Goal: Communication & Community: Answer question/provide support

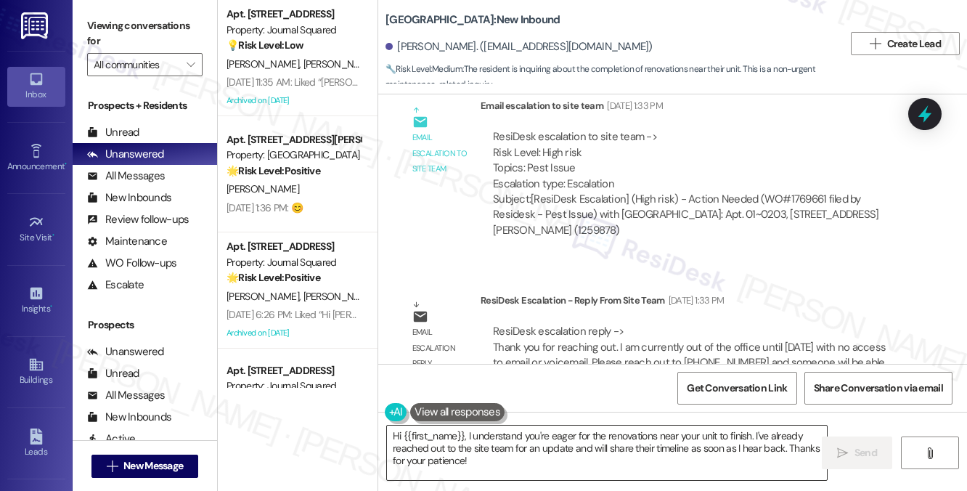
scroll to position [21541, 0]
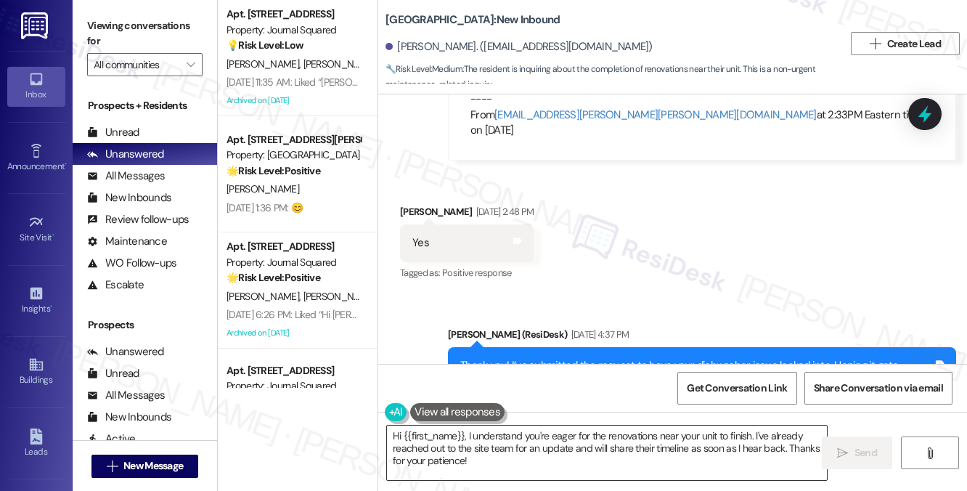
click at [528, 446] on textarea "Hi {{first_name}}, I understand you're eager for the renovations near your unit…" at bounding box center [607, 452] width 440 height 54
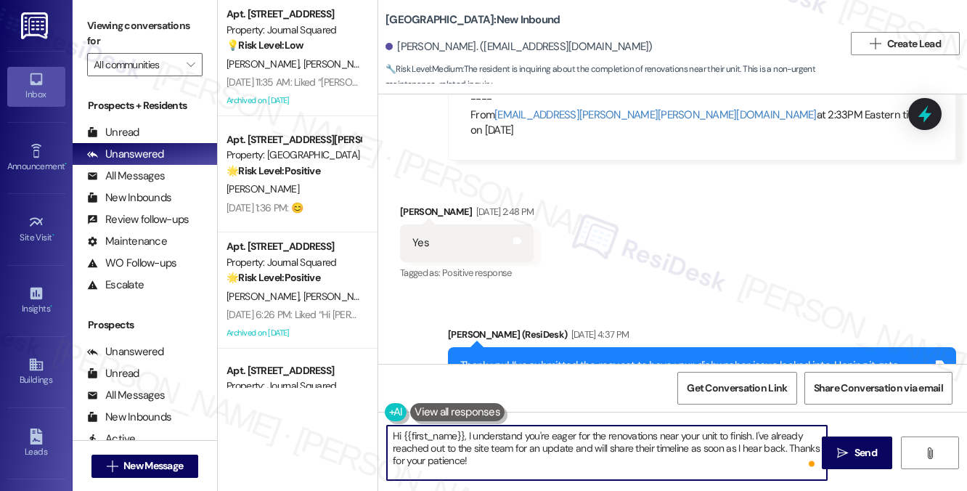
drag, startPoint x: 523, startPoint y: 463, endPoint x: 467, endPoint y: 435, distance: 62.0
click at [467, 435] on textarea "Hi {{first_name}}, I understand you're eager for the renovations near your unit…" at bounding box center [607, 452] width 440 height 54
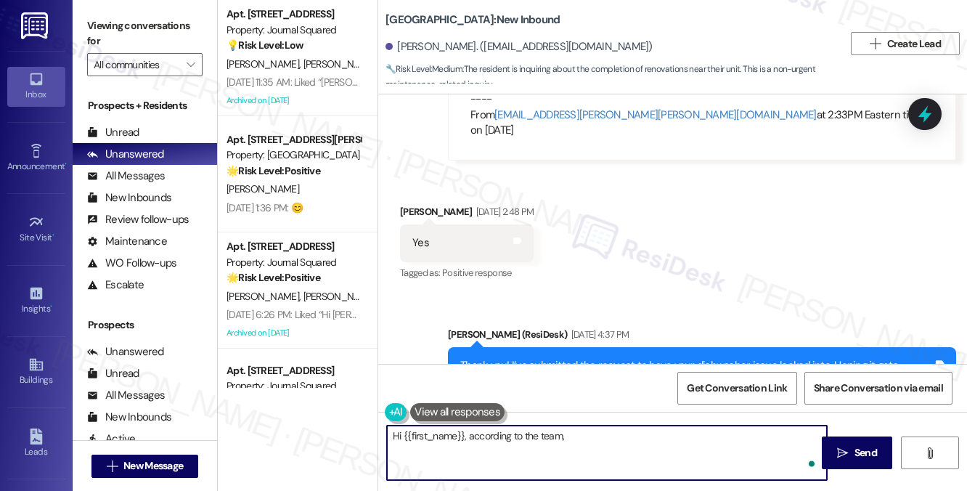
paste textarea "They just started on 303 [DATE], each unit is taking 30-40 days to completed. T…"
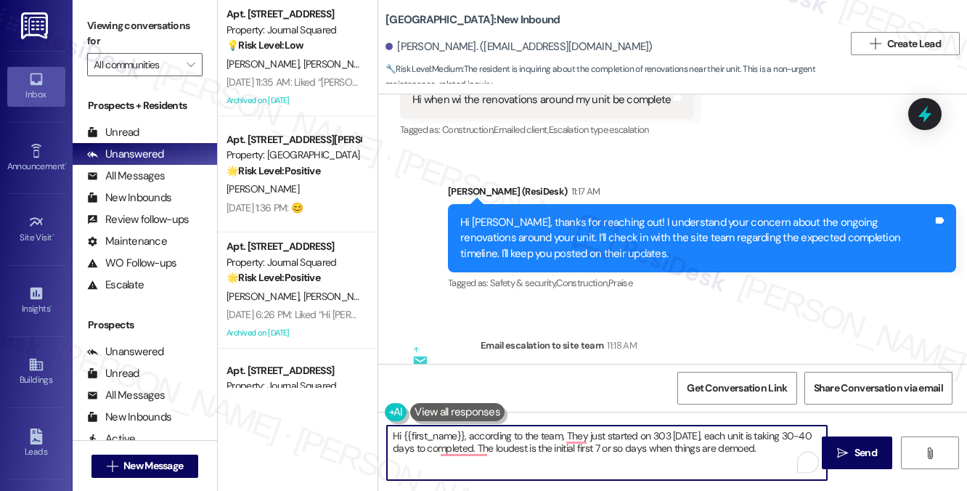
scroll to position [21820, 0]
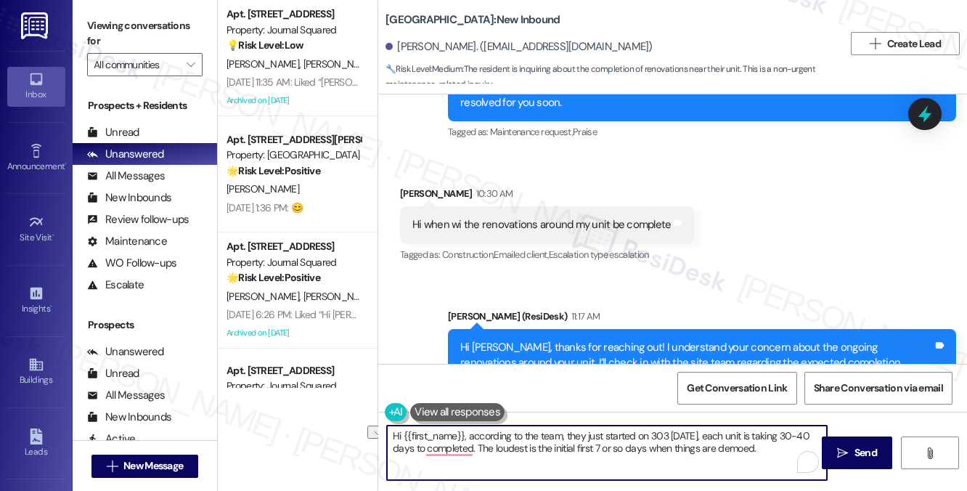
drag, startPoint x: 467, startPoint y: 437, endPoint x: 662, endPoint y: 433, distance: 194.5
click at [662, 433] on textarea "Hi {{first_name}}, according to the team, they just started on 303 [DATE], each…" at bounding box center [607, 452] width 440 height 54
click at [685, 432] on textarea "Hi {{first_name}}, according to the team, they just started on 303 [DATE], each…" at bounding box center [607, 452] width 440 height 54
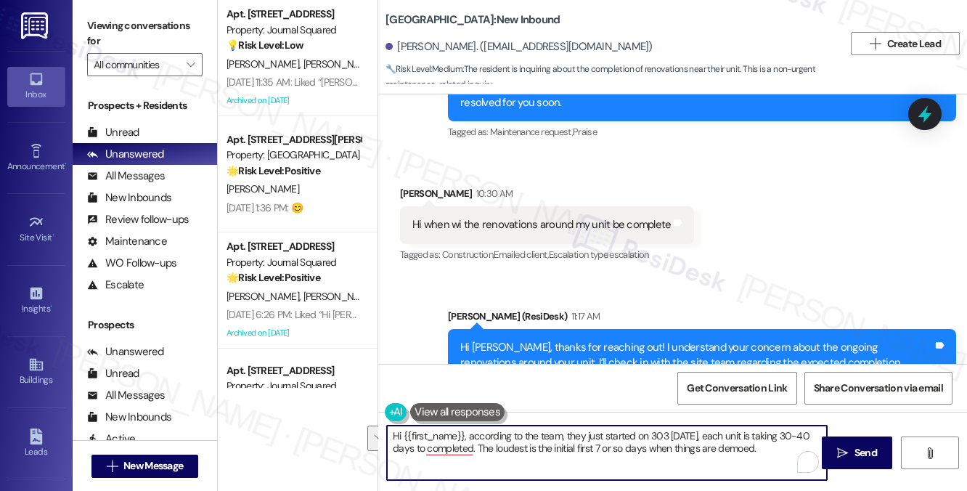
scroll to position [22037, 0]
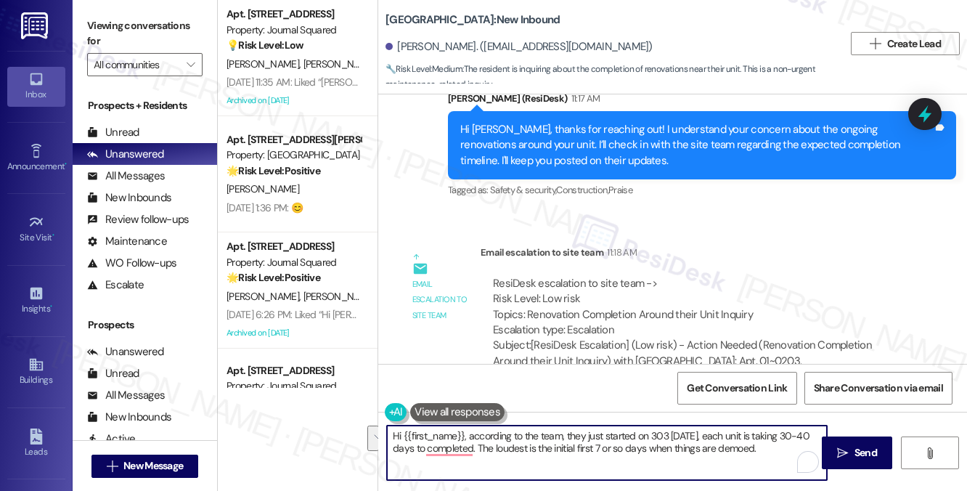
click at [714, 435] on textarea "Hi {{first_name}}, according to the team, they just started on 303 [DATE], each…" at bounding box center [607, 452] width 440 height 54
click at [533, 449] on textarea "Hi {{first_name}}, according to the team, they just started on 303 [DATE] and e…" at bounding box center [607, 452] width 440 height 54
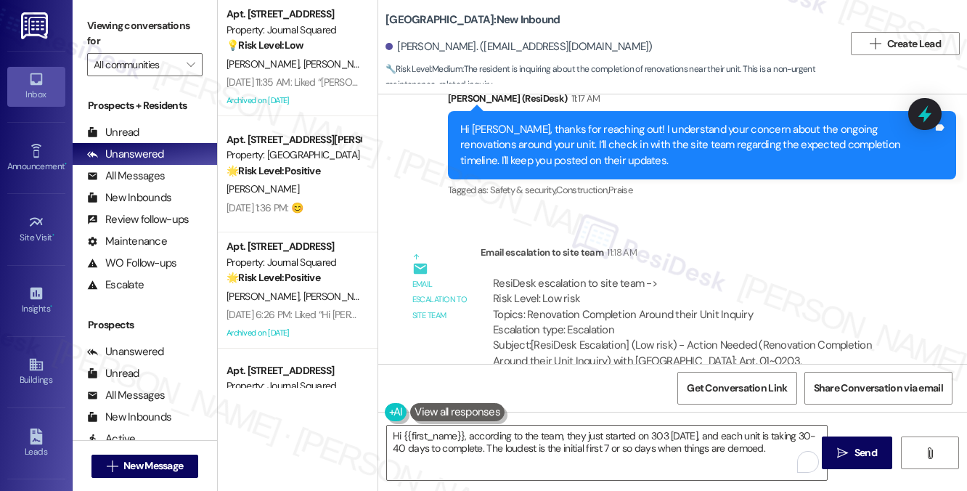
click at [179, 38] on label "Viewing conversations for" at bounding box center [144, 34] width 115 height 38
click at [574, 432] on textarea "Hi {{first_name}}, according to the team, they just started on 303 [DATE], and …" at bounding box center [607, 452] width 440 height 54
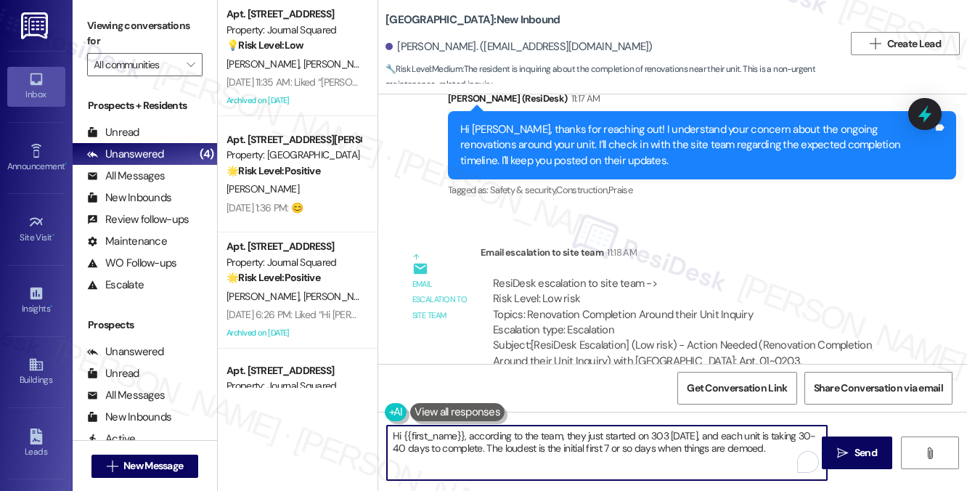
click at [573, 433] on textarea "Hi {{first_name}}, according to the team, they just started on 303 [DATE], and …" at bounding box center [607, 452] width 440 height 54
click at [502, 445] on textarea "Hi {{first_name}}, according to the team, they just started on 303 [DATE], and …" at bounding box center [607, 452] width 440 height 54
click at [570, 433] on textarea "Hi {{first_name}}, according to the team, they just started on 303 [DATE], and …" at bounding box center [607, 452] width 440 height 54
click at [581, 435] on textarea "Hi {{first_name}}, according to the team, they just started on 303 [DATE], and …" at bounding box center [607, 452] width 440 height 54
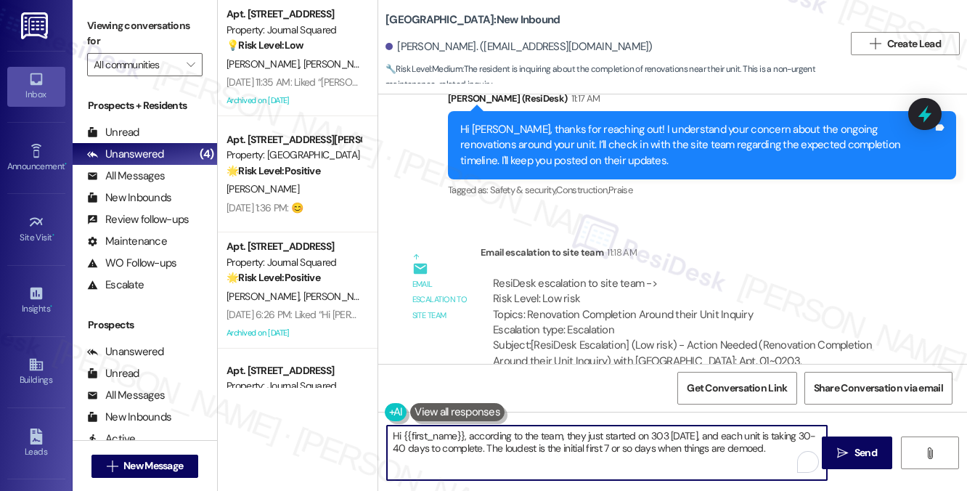
click at [581, 435] on textarea "Hi {{first_name}}, according to the team, they just started on 303 [DATE], and …" at bounding box center [607, 452] width 440 height 54
click at [671, 436] on textarea "Hi {{first_name}}, according to the team, they just started on 303 [DATE], and …" at bounding box center [607, 452] width 440 height 54
click at [776, 439] on textarea "Hi {{first_name}}, according to the team, they just started on 303 [DATE], and …" at bounding box center [607, 452] width 440 height 54
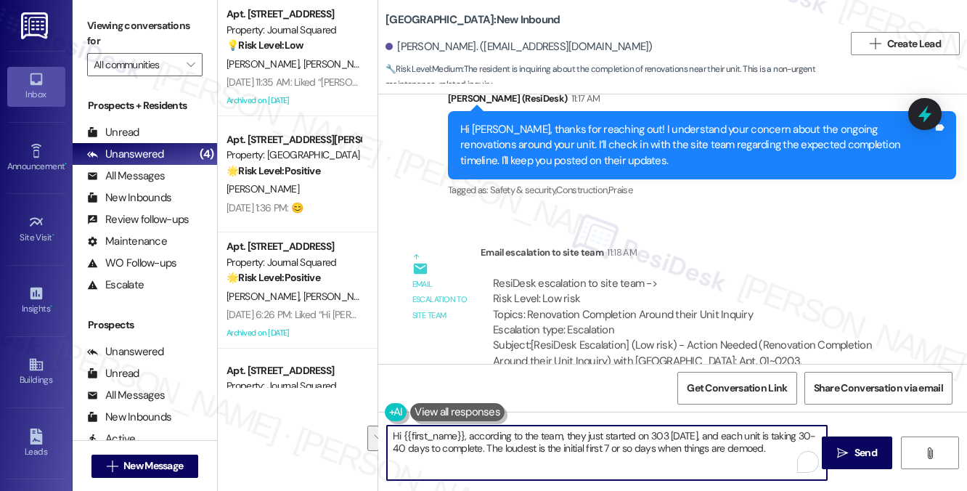
click at [776, 439] on textarea "Hi {{first_name}}, according to the team, they just started on 303 [DATE], and …" at bounding box center [607, 452] width 440 height 54
click at [528, 446] on textarea "Hi {{first_name}}, according to the team, they just started on 303 [DATE], and …" at bounding box center [607, 452] width 440 height 54
click at [591, 450] on textarea "Hi {{first_name}}, according to the team, they just started on 303 [DATE], and …" at bounding box center [607, 452] width 440 height 54
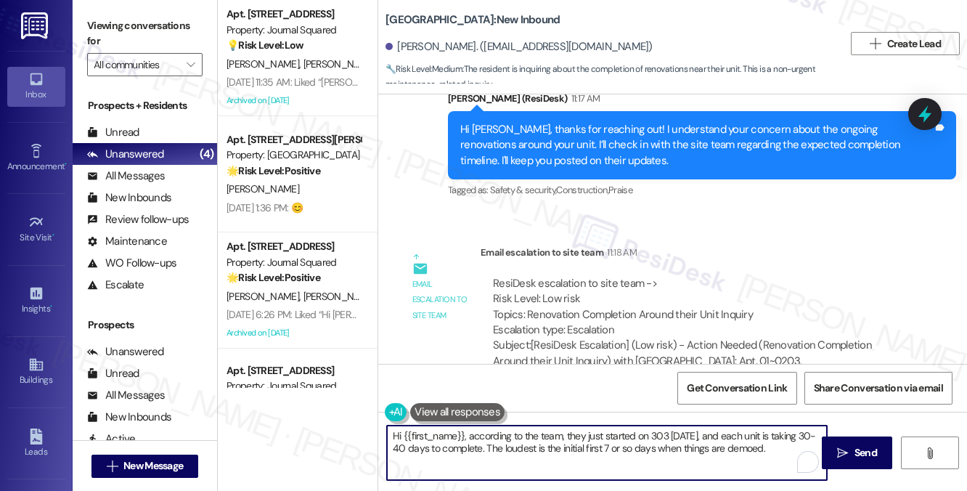
click at [591, 450] on textarea "Hi {{first_name}}, according to the team, they just started on 303 [DATE], and …" at bounding box center [607, 452] width 440 height 54
click at [790, 446] on textarea "Hi {{first_name}}, according to the team, they just started on 303 [DATE], and …" at bounding box center [607, 452] width 440 height 54
click at [520, 435] on textarea "Hi {{first_name}}, according to the team, they just started on 303 [DATE], and …" at bounding box center [607, 452] width 440 height 54
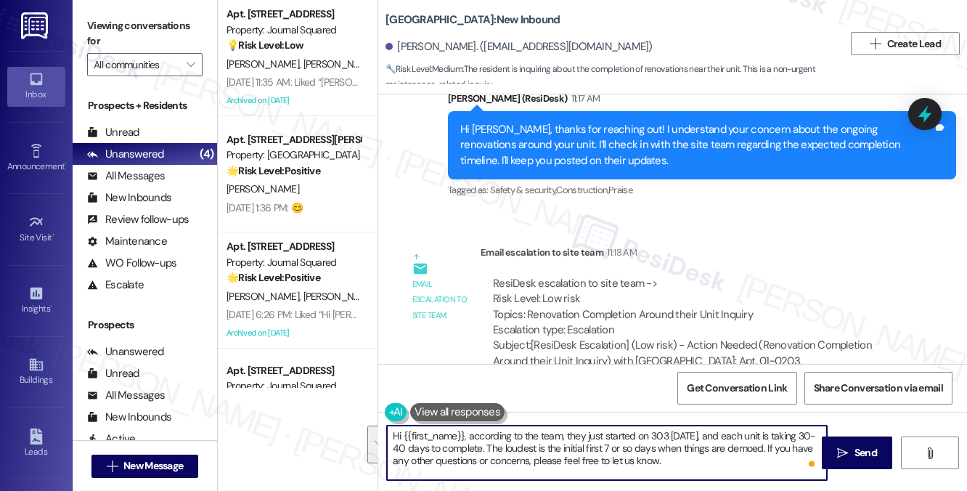
click at [479, 445] on textarea "Hi {{first_name}}, according to the team, they just started on 303 [DATE], and …" at bounding box center [607, 452] width 440 height 54
click at [561, 434] on textarea "Hi {{first_name}}, according to the team, they just started on 303 [DATE], and …" at bounding box center [607, 452] width 440 height 54
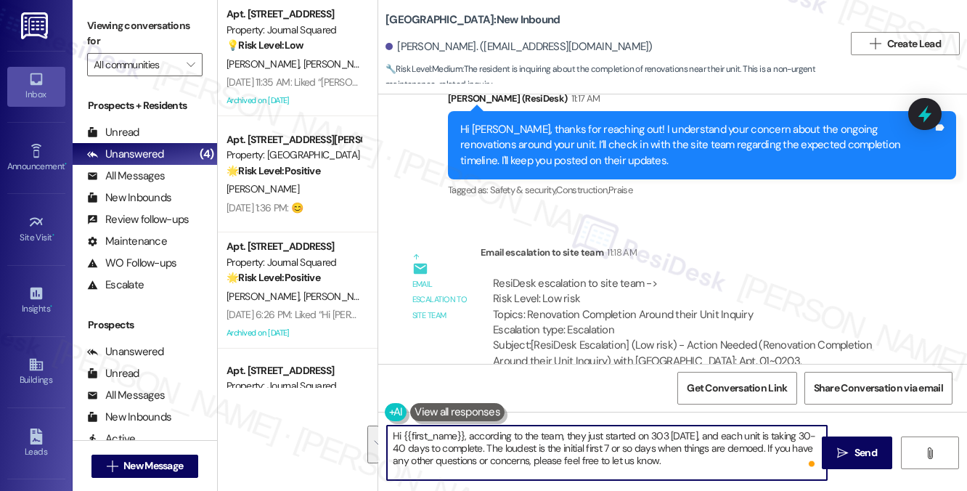
click at [561, 434] on textarea "Hi {{first_name}}, according to the team, they just started on 303 [DATE], and …" at bounding box center [607, 452] width 440 height 54
click at [549, 449] on textarea "Hi {{first_name}}, according to the team, they just started on 303 [DATE], and …" at bounding box center [607, 452] width 440 height 54
click at [659, 441] on textarea "Hi {{first_name}}, according to the team, they just started on 303 [DATE], and …" at bounding box center [607, 452] width 440 height 54
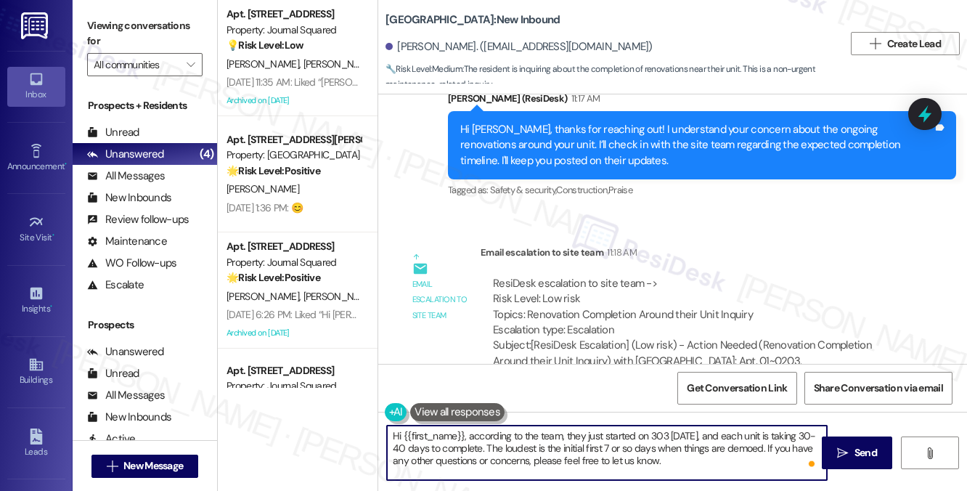
click at [647, 432] on textarea "Hi {{first_name}}, according to the team, they just started on 303 [DATE], and …" at bounding box center [607, 452] width 440 height 54
type textarea "Hi {{first_name}}, according to the team, they just started on 303 [DATE], and …"
click at [716, 451] on textarea "Hi {{first_name}}, according to the team, they just started on 303 [DATE], and …" at bounding box center [607, 452] width 440 height 54
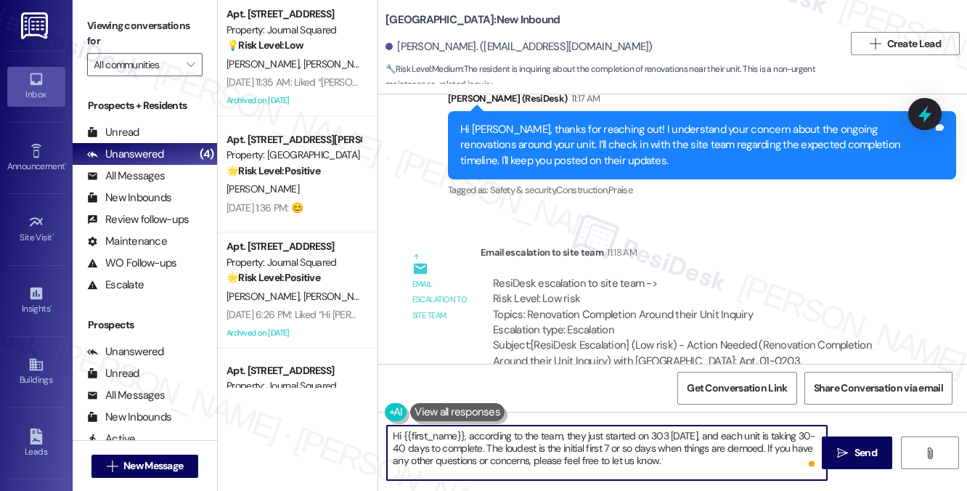
click at [715, 451] on textarea "Hi {{first_name}}, according to the team, they just started on 303 [DATE], and …" at bounding box center [607, 452] width 440 height 54
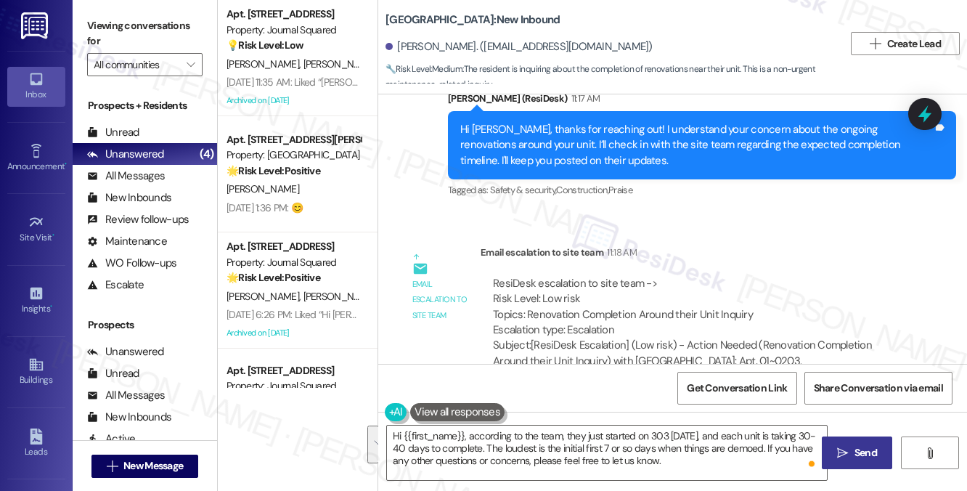
click at [854, 448] on span "Send" at bounding box center [865, 452] width 22 height 15
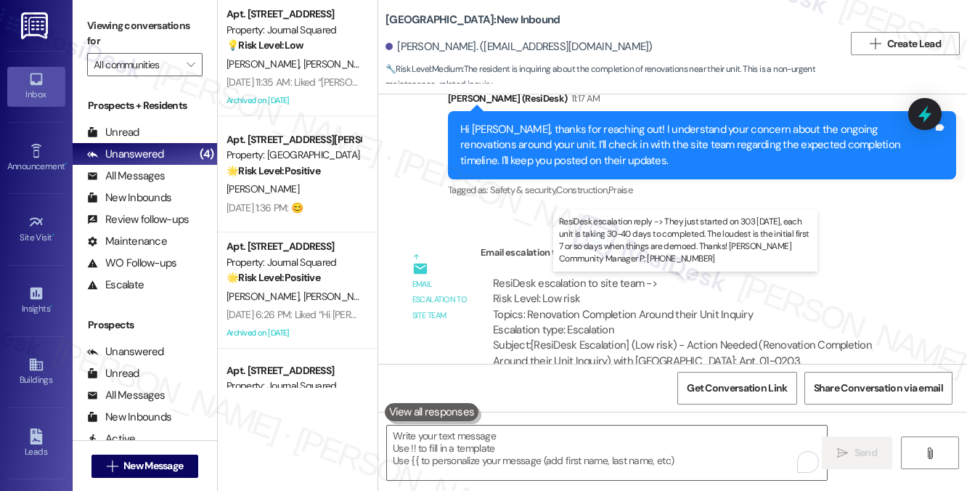
drag, startPoint x: 586, startPoint y: 308, endPoint x: 677, endPoint y: 316, distance: 91.9
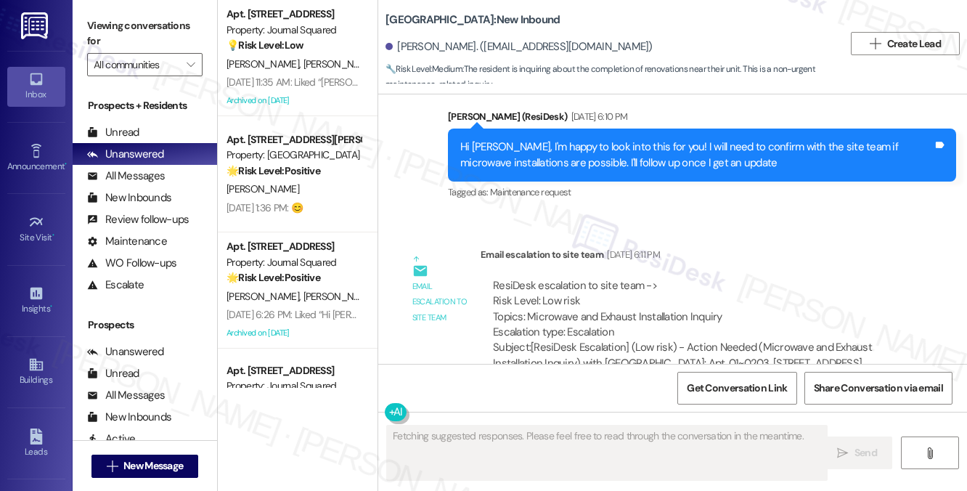
scroll to position [21541, 0]
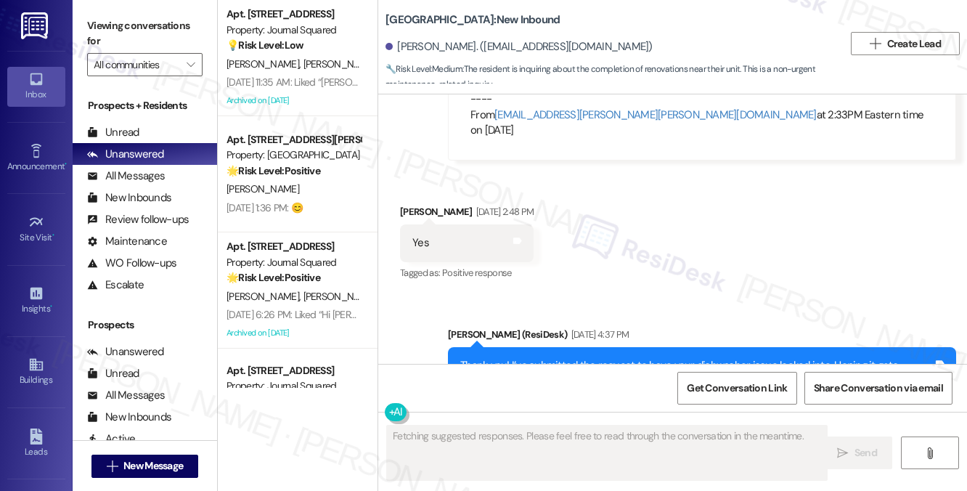
click at [157, 30] on label "Viewing conversations for" at bounding box center [144, 34] width 115 height 38
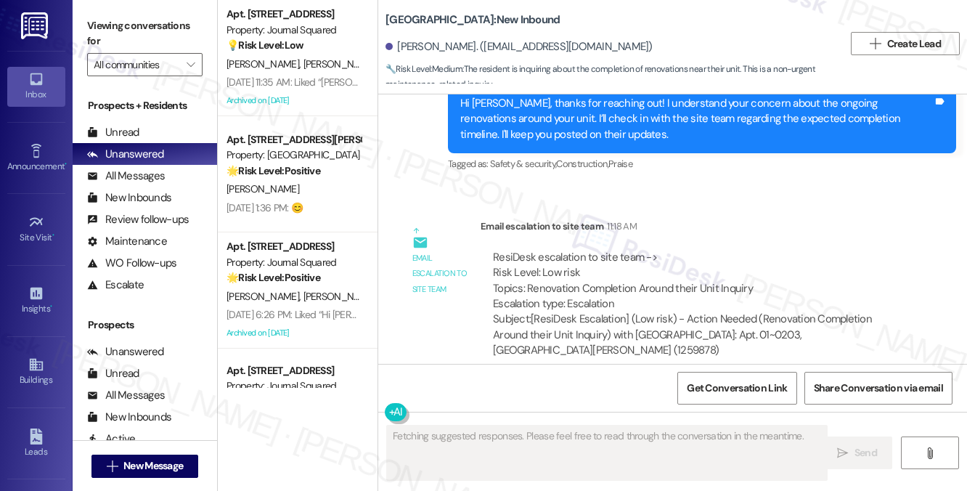
scroll to position [22191, 0]
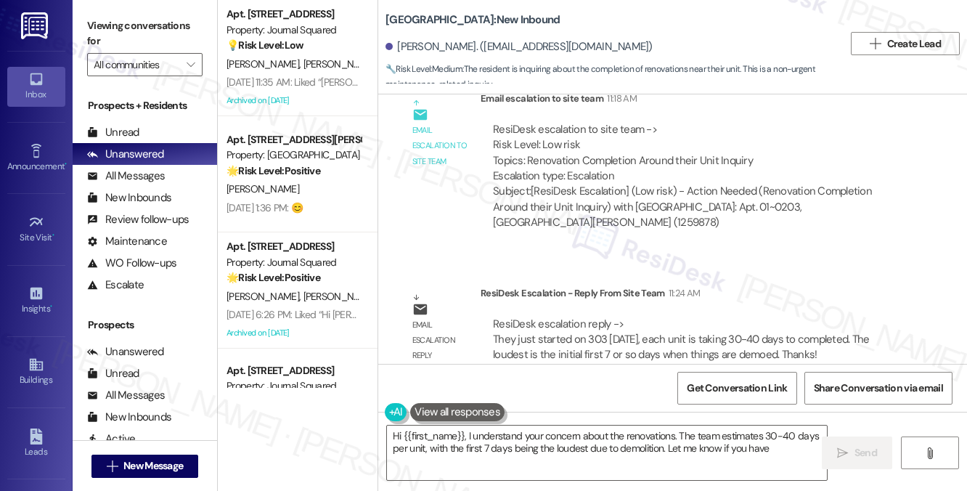
click at [554, 464] on div "Hi Akhila, according to the team, they just started on 303 yesterday, and each …" at bounding box center [696, 487] width 472 height 46
type textarea "Hi {{first_name}}, I understand your concern about the renovations. The team es…"
click at [554, 464] on div "Hi Akhila, according to the team, they just started on 303 yesterday, and each …" at bounding box center [696, 487] width 472 height 46
